Goal: Task Accomplishment & Management: Use online tool/utility

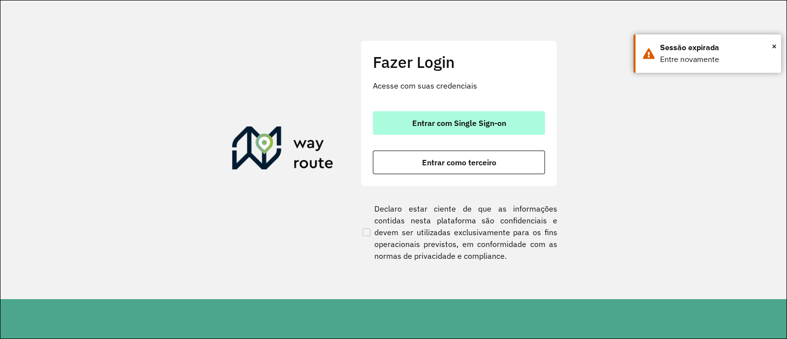
click at [459, 111] on button "Entrar com Single Sign-on" at bounding box center [459, 123] width 172 height 24
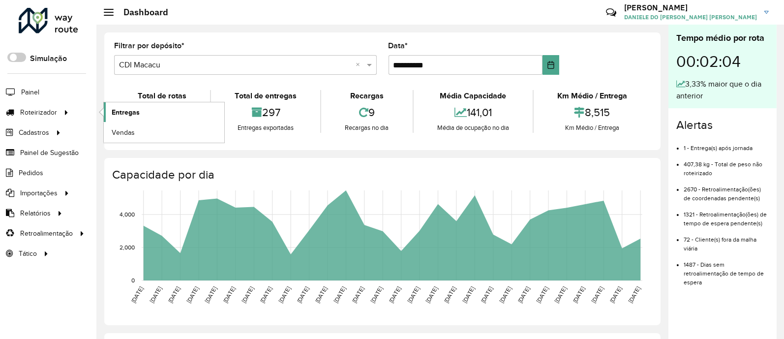
click at [146, 110] on link "Entregas" at bounding box center [164, 112] width 120 height 20
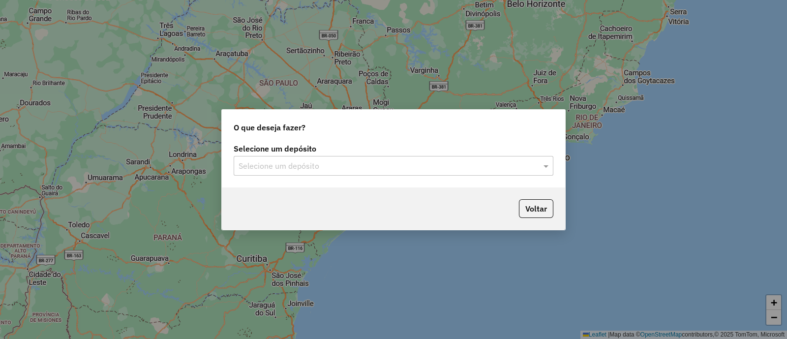
click at [300, 166] on input "text" at bounding box center [383, 166] width 290 height 12
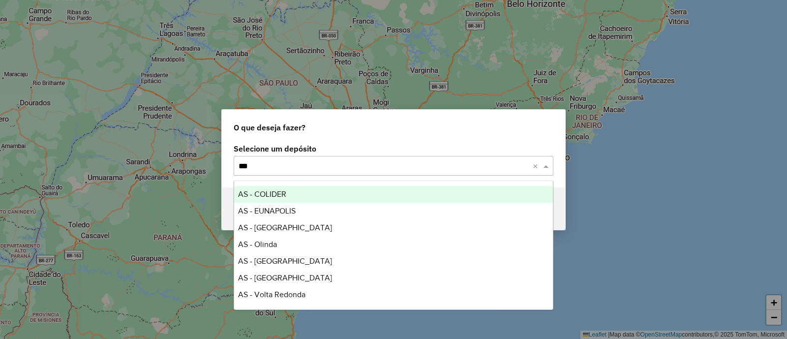
type input "****"
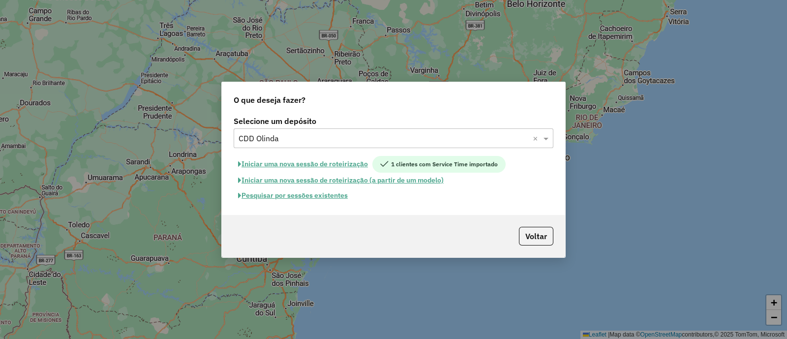
click at [307, 193] on button "Pesquisar por sessões existentes" at bounding box center [293, 195] width 118 height 15
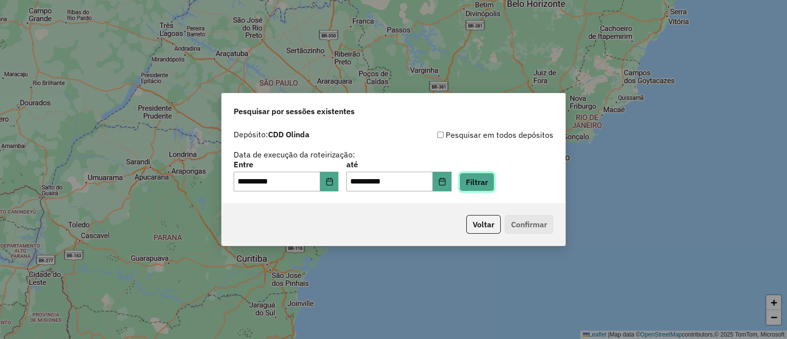
click at [492, 186] on button "Filtrar" at bounding box center [476, 182] width 35 height 19
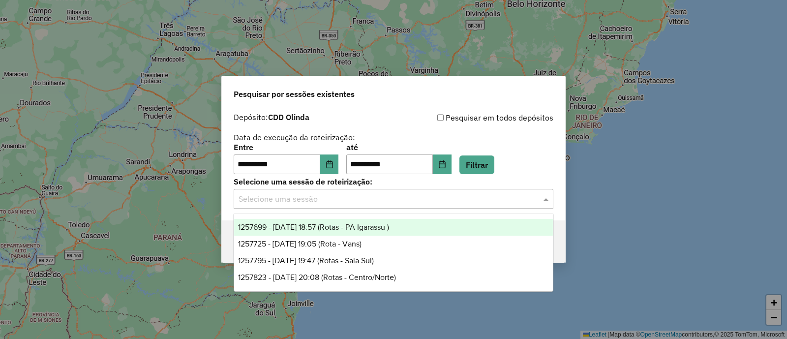
drag, startPoint x: 330, startPoint y: 198, endPoint x: 329, endPoint y: 212, distance: 14.8
click at [329, 198] on input "text" at bounding box center [383, 199] width 290 height 12
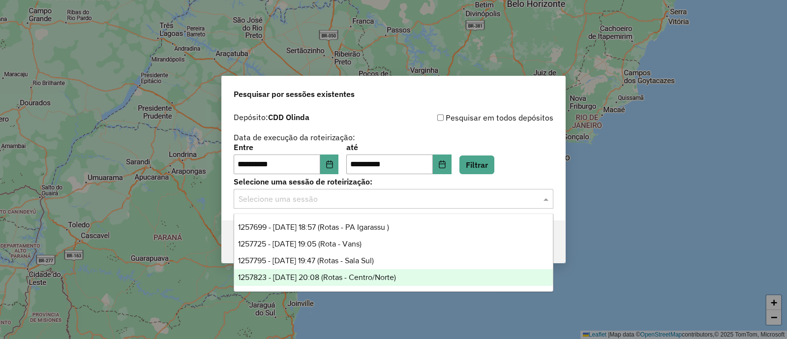
click at [329, 276] on span "1257823 - 02/09/2025 20:08 (Rotas - Centro/Norte)" at bounding box center [317, 277] width 158 height 8
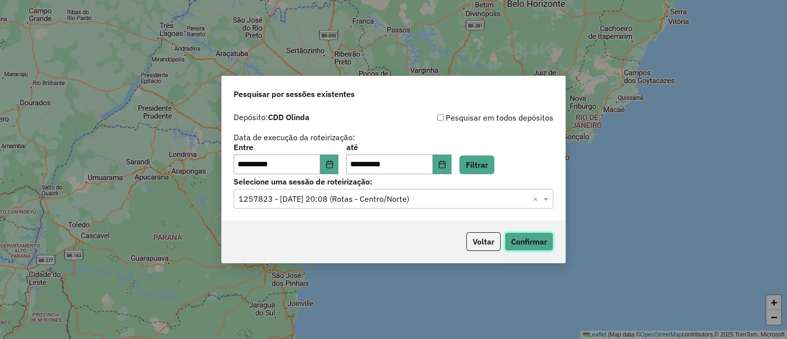
click at [519, 238] on button "Confirmar" at bounding box center [528, 241] width 49 height 19
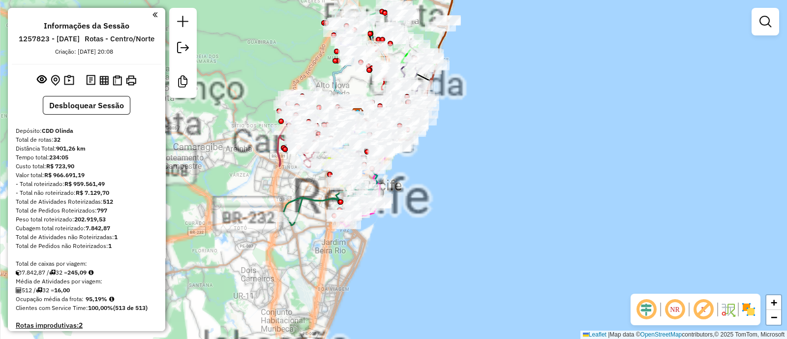
click at [646, 316] on em at bounding box center [646, 309] width 24 height 24
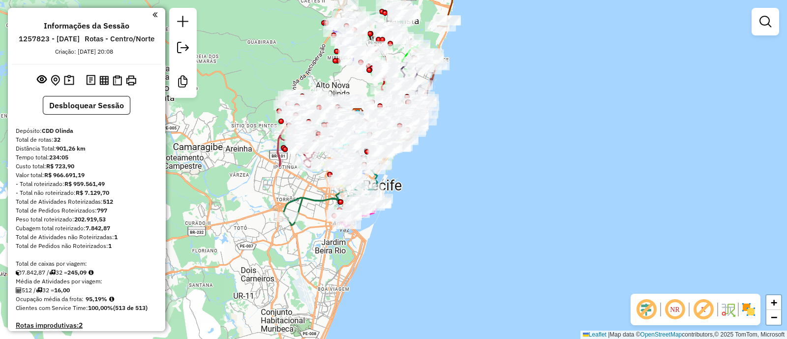
click at [706, 306] on em at bounding box center [703, 309] width 24 height 24
click at [750, 312] on img at bounding box center [748, 309] width 16 height 16
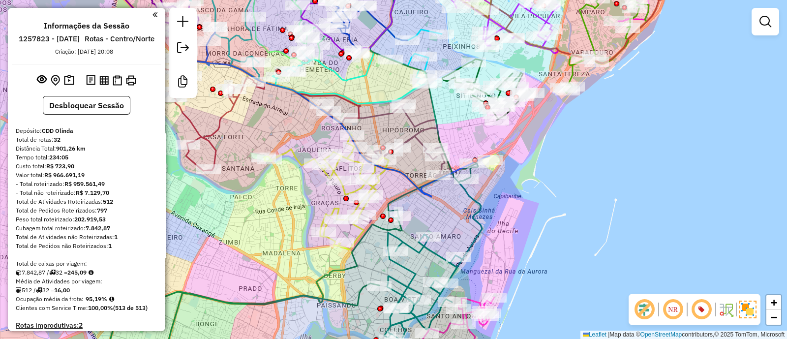
click at [286, 152] on icon at bounding box center [326, 192] width 125 height 115
select select "**********"
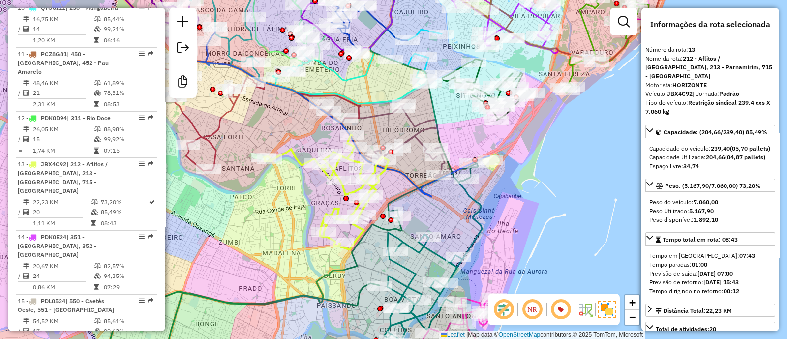
scroll to position [1066, 0]
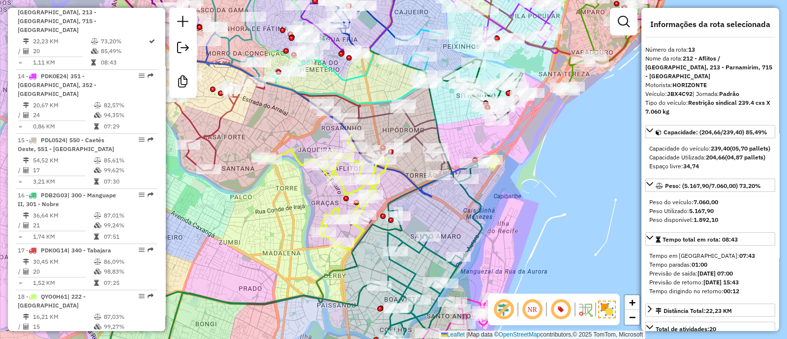
click at [227, 121] on div "Janela de atendimento Grade de atendimento Capacidade Transportadoras Veículos …" at bounding box center [393, 169] width 787 height 339
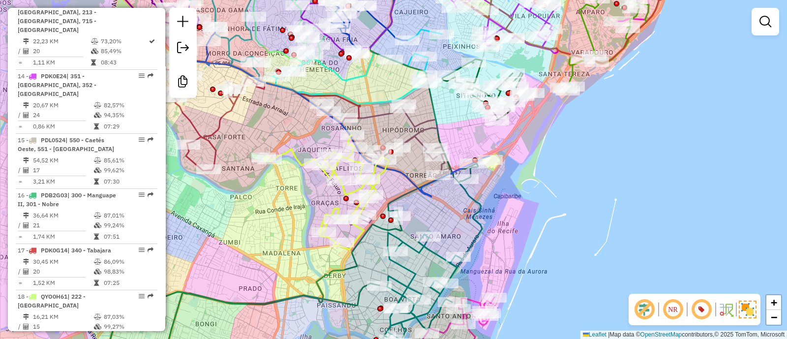
click at [224, 116] on icon at bounding box center [221, 96] width 277 height 149
select select "**********"
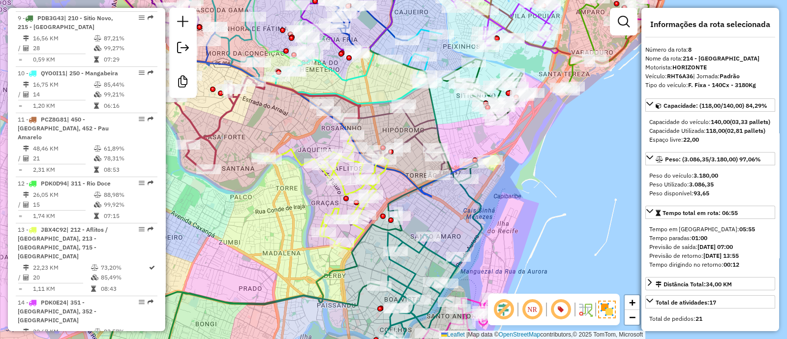
scroll to position [799, 0]
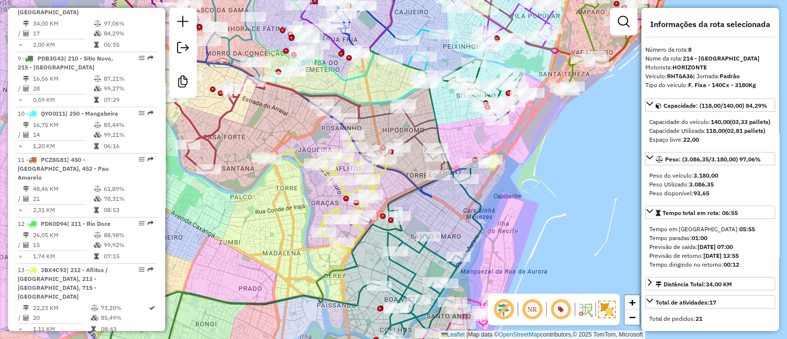
click at [415, 119] on icon at bounding box center [384, 164] width 131 height 121
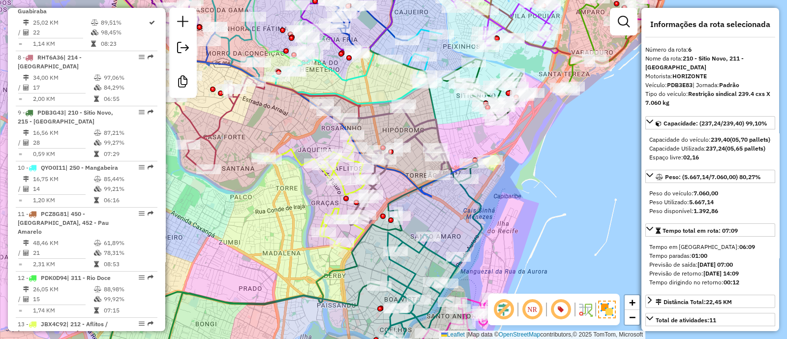
scroll to position [690, 0]
